Goal: Task Accomplishment & Management: Use online tool/utility

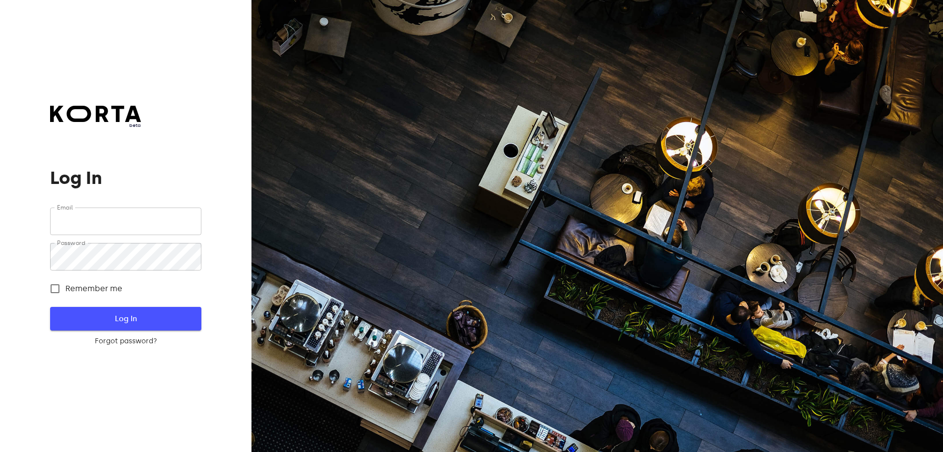
type input "[EMAIL_ADDRESS][DOMAIN_NAME]"
click at [122, 315] on span "Log In" at bounding box center [125, 318] width 119 height 13
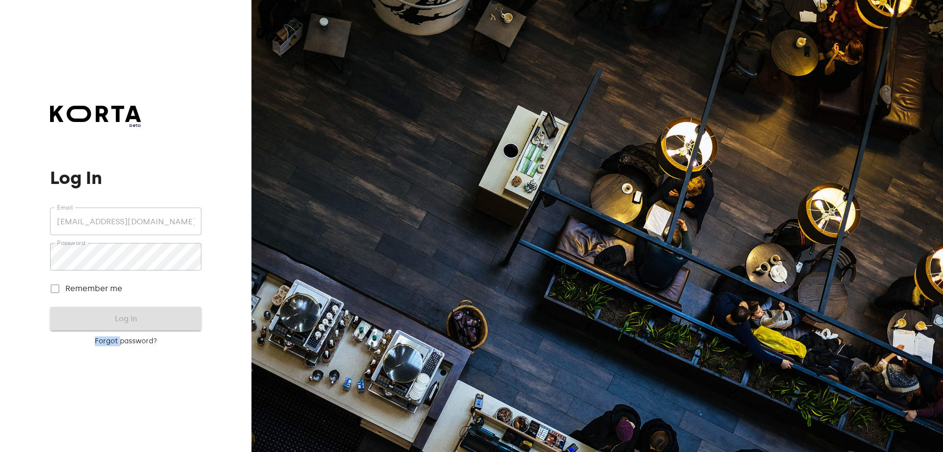
click at [122, 315] on form "Email [EMAIL_ADDRESS][DOMAIN_NAME] Email Password Password Remember me Log In F…" at bounding box center [125, 276] width 151 height 139
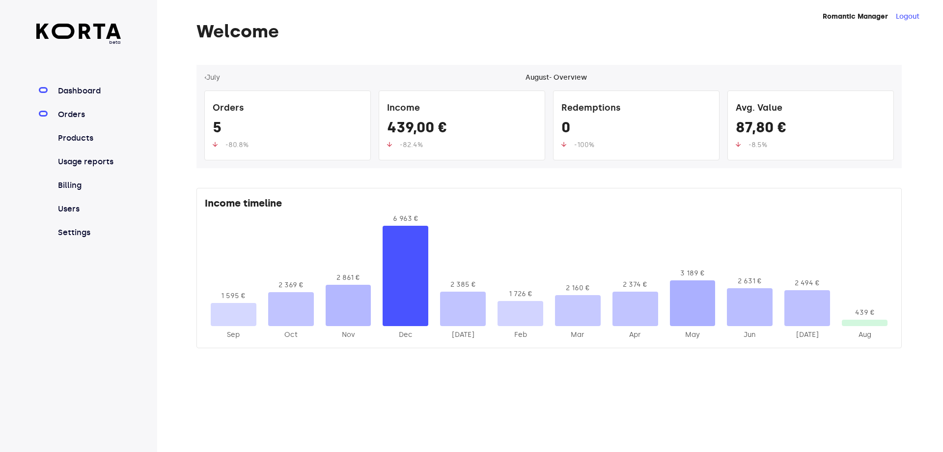
click at [56, 113] on link "Orders" at bounding box center [88, 115] width 65 height 12
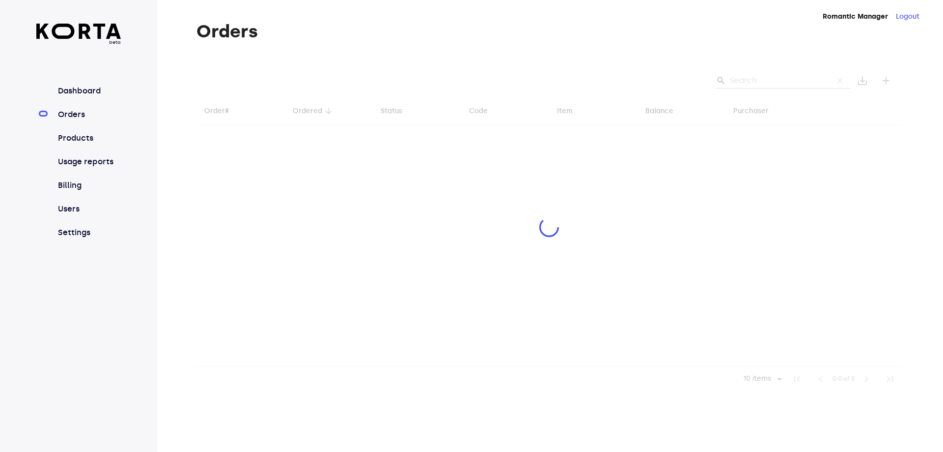
click at [753, 79] on div at bounding box center [550, 228] width 706 height 327
click at [753, 82] on div at bounding box center [550, 228] width 706 height 327
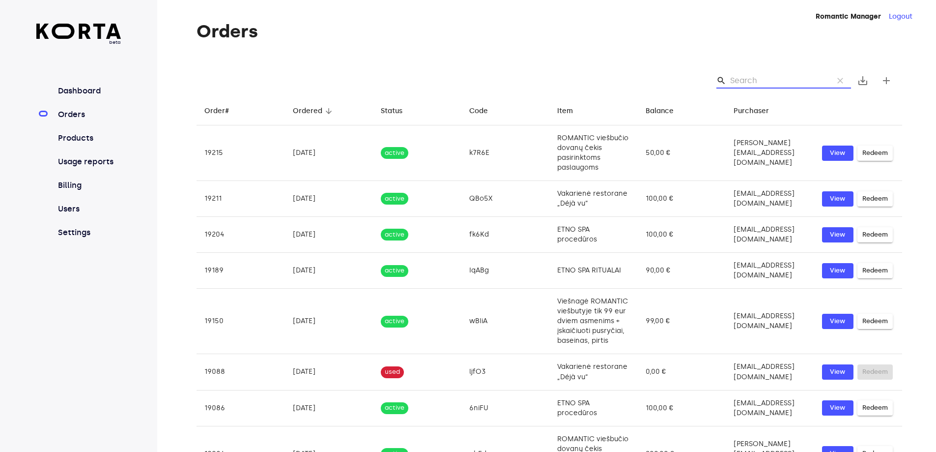
click at [736, 83] on input "Search" at bounding box center [777, 81] width 95 height 16
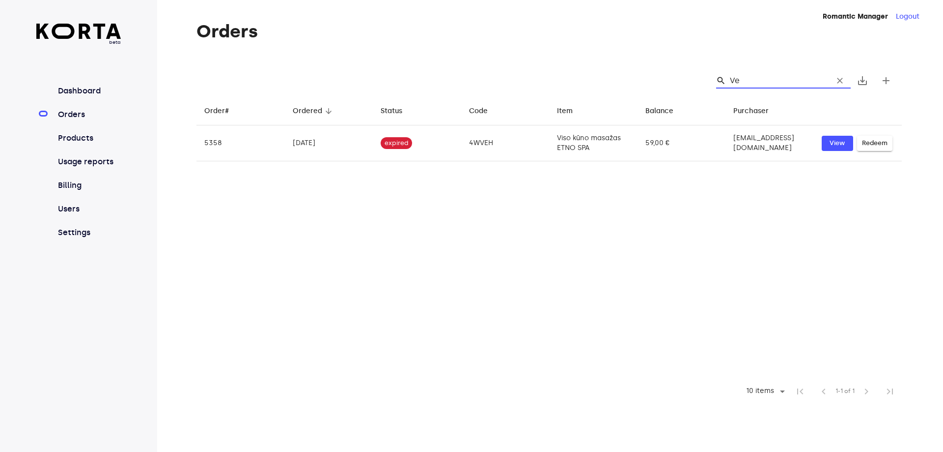
type input "V"
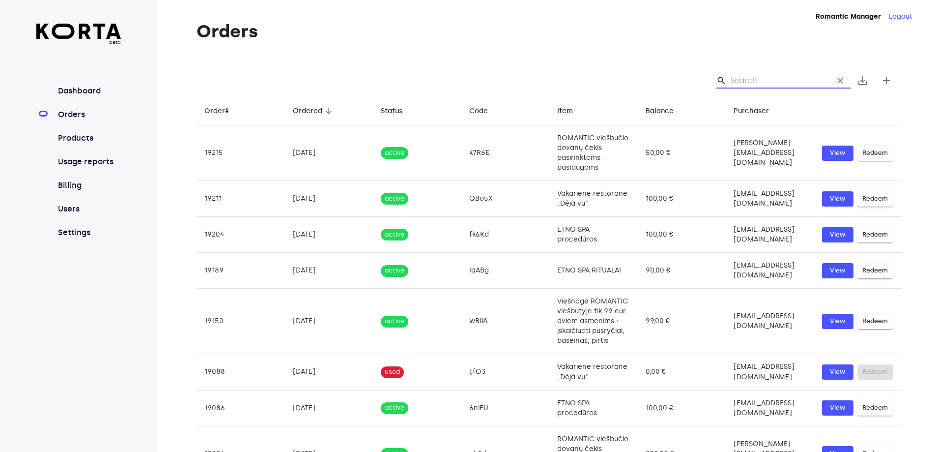
type input "V"
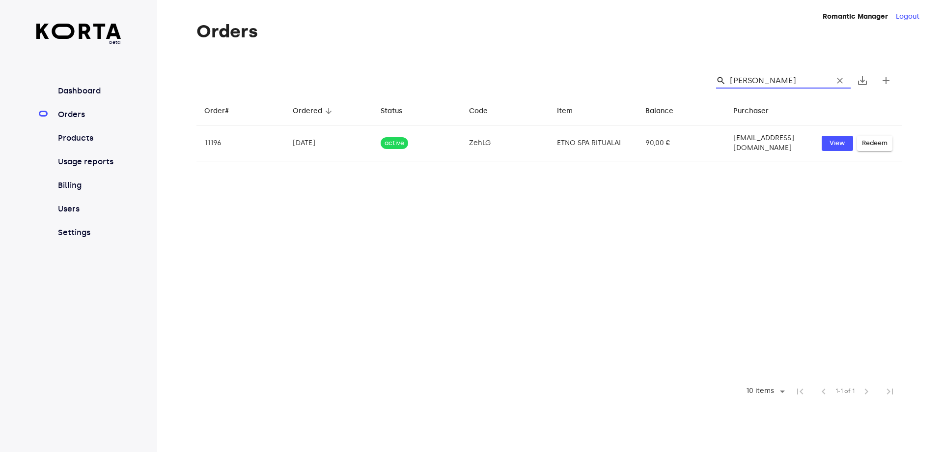
type input "[PERSON_NAME]"
